Goal: Task Accomplishment & Management: Manage account settings

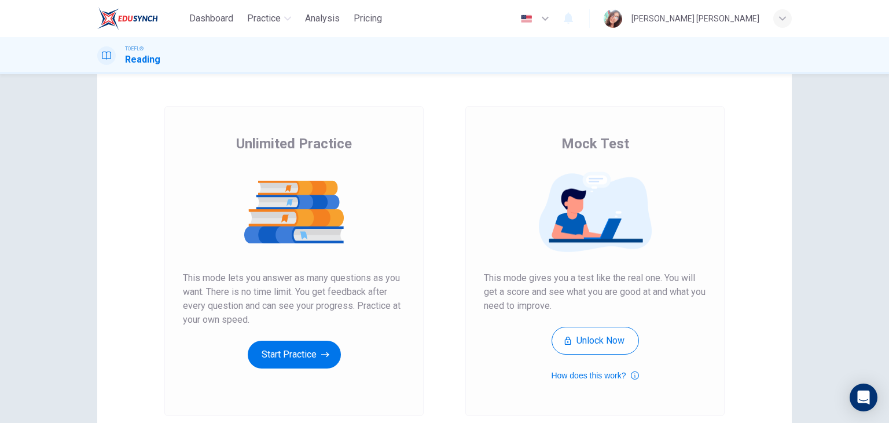
scroll to position [58, 0]
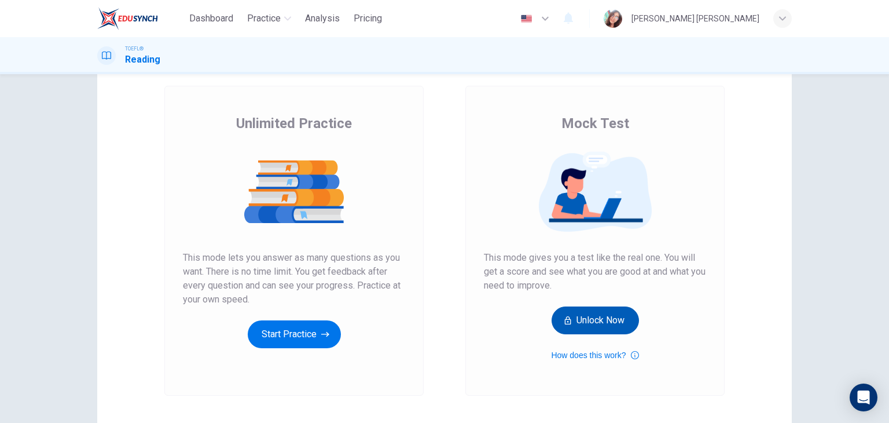
click at [578, 324] on button "Unlock Now" at bounding box center [595, 320] width 87 height 28
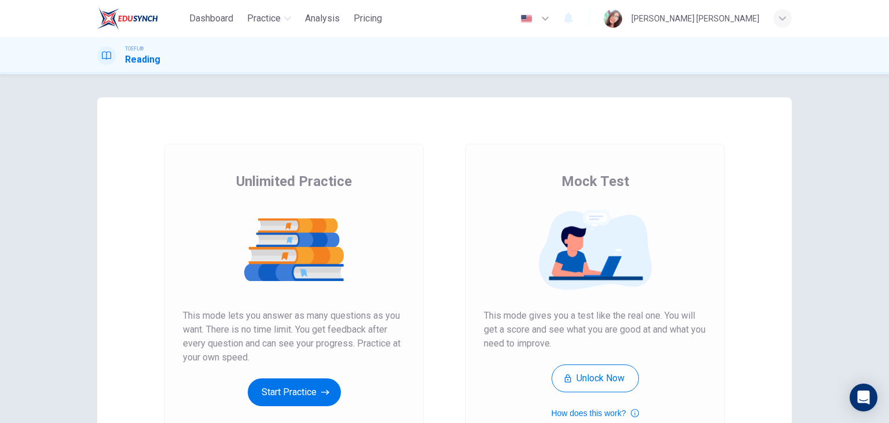
click at [743, 19] on div "[PERSON_NAME] [PERSON_NAME]" at bounding box center [696, 19] width 128 height 14
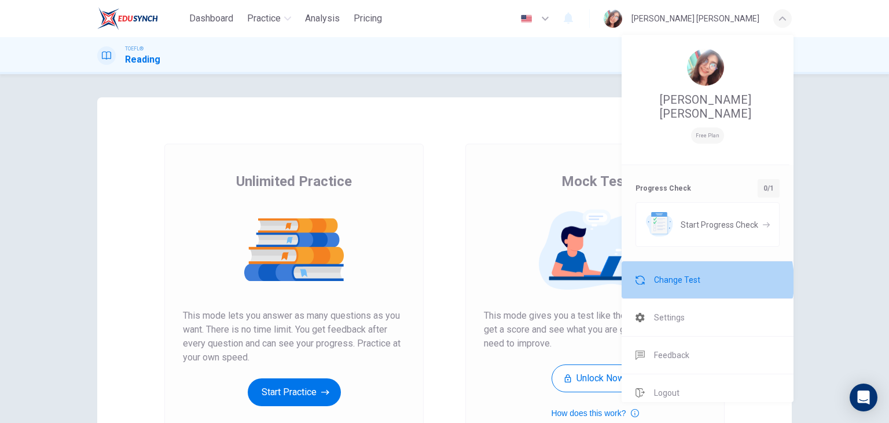
click at [676, 273] on span "Change Test" at bounding box center [677, 280] width 46 height 14
